Goal: Task Accomplishment & Management: Complete application form

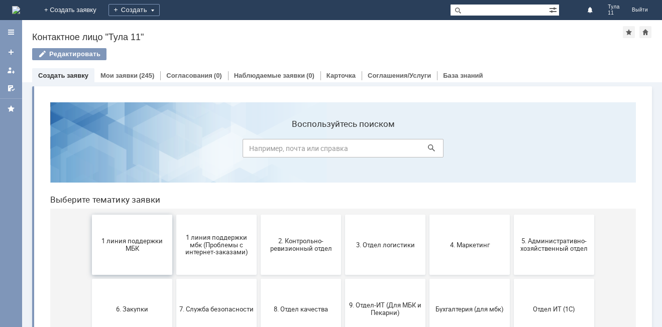
click at [154, 241] on span "1 линия поддержки МБК" at bounding box center [132, 245] width 74 height 15
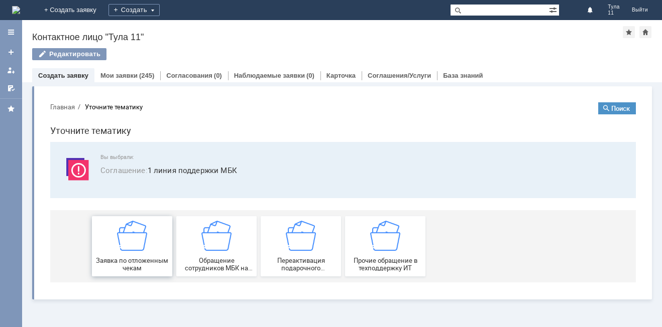
click at [152, 243] on div "Заявка по отложенным чекам" at bounding box center [132, 246] width 74 height 51
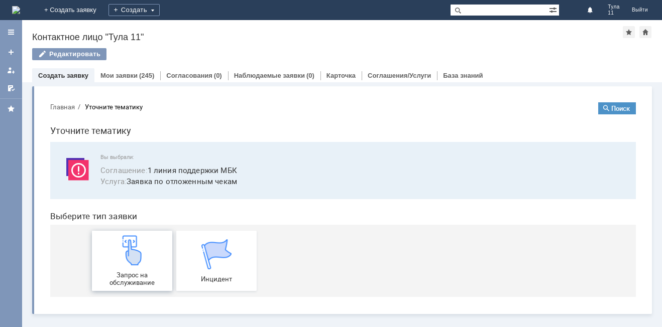
click at [152, 245] on div "Запрос на обслуживание" at bounding box center [132, 261] width 74 height 51
click at [20, 10] on img at bounding box center [16, 10] width 8 height 8
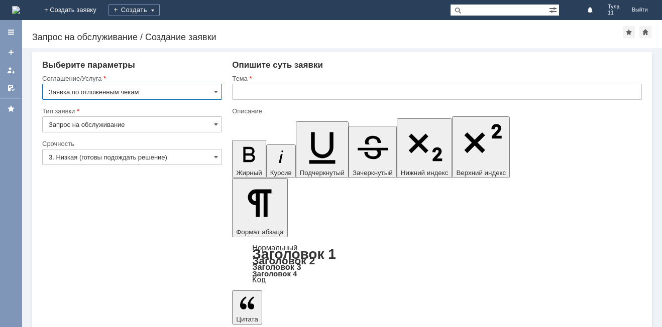
click at [331, 94] on input "text" at bounding box center [437, 92] width 410 height 16
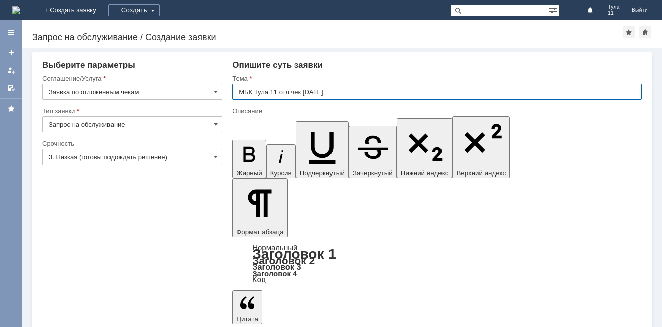
type input "МБК Тула 11 отл чек [DATE]"
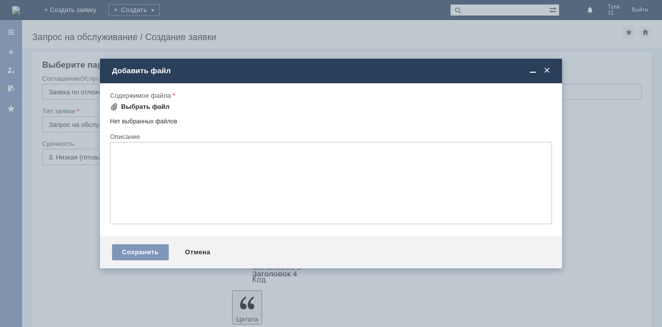
click at [139, 105] on div "Выбрать файл" at bounding box center [145, 107] width 49 height 8
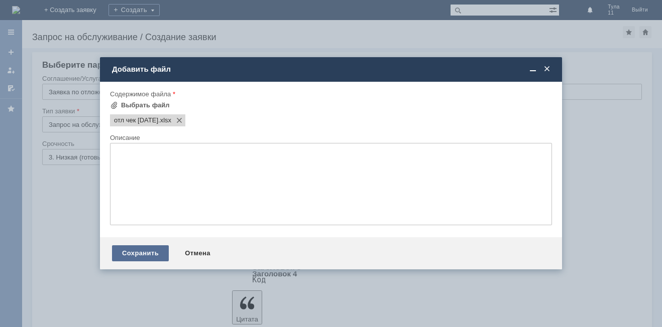
click at [145, 249] on div "Сохранить" at bounding box center [140, 254] width 57 height 16
